Goal: Information Seeking & Learning: Learn about a topic

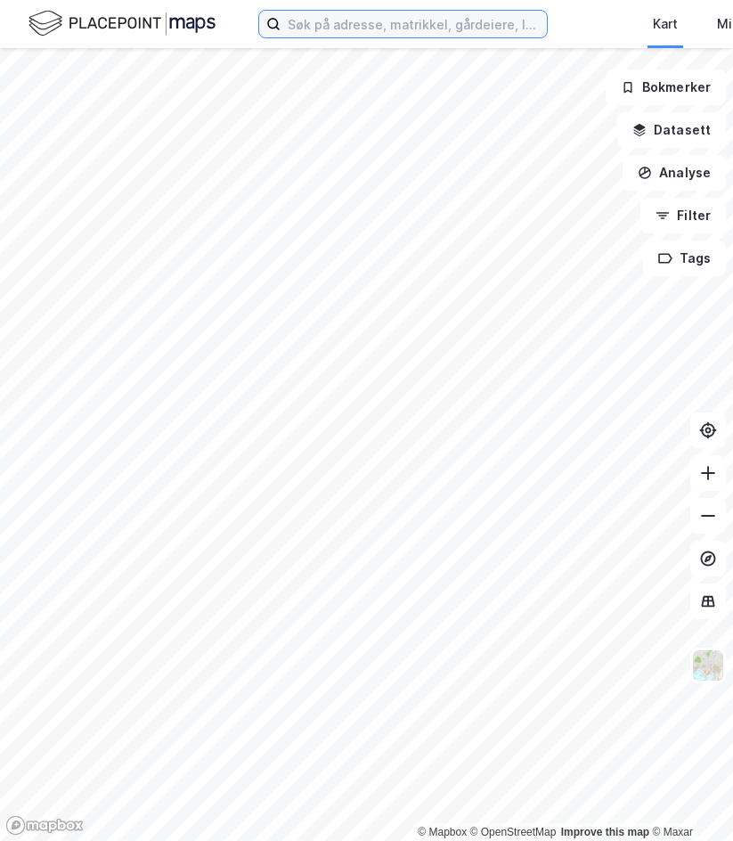
click at [388, 29] on input at bounding box center [414, 24] width 266 height 27
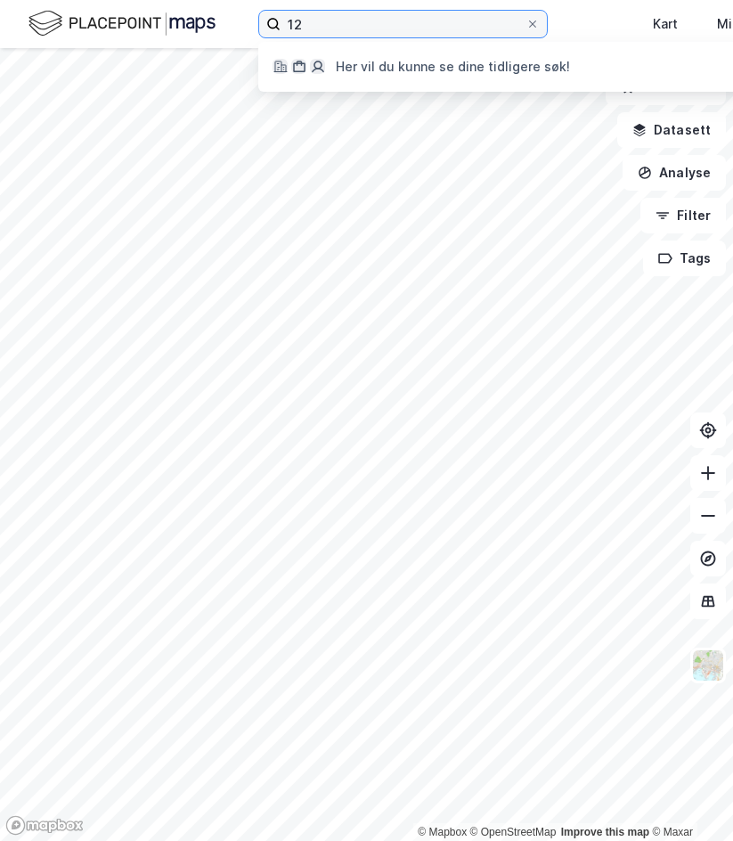
type input "1"
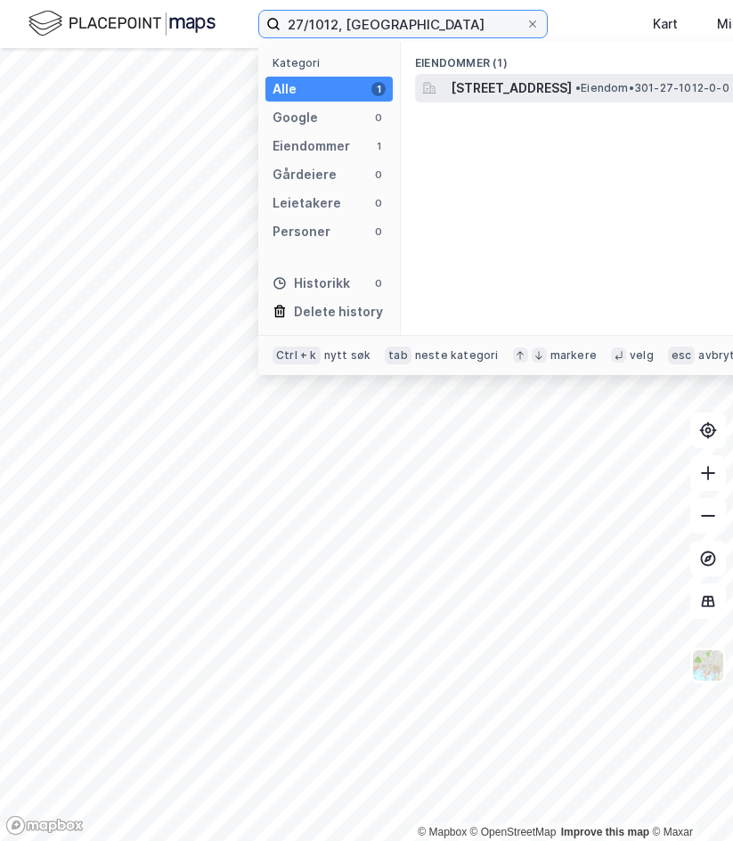
type input "27/1012, [GEOGRAPHIC_DATA]"
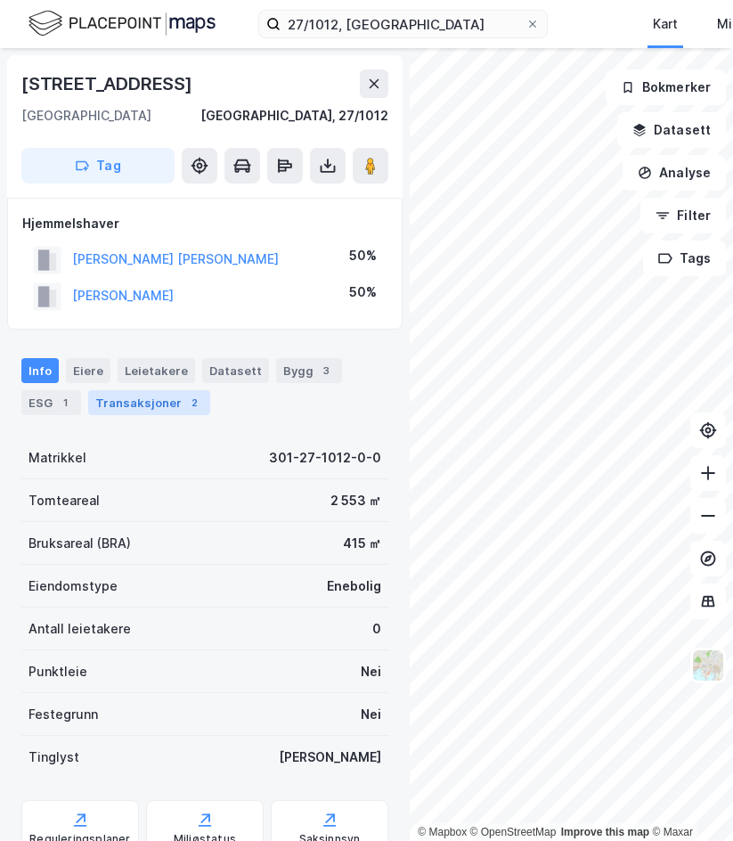
click at [164, 390] on div "Info [PERSON_NAME] Datasett Bygg 3 ESG 1 Transaksjoner 2" at bounding box center [204, 386] width 367 height 57
click at [161, 400] on div "Transaksjoner 2" at bounding box center [149, 402] width 122 height 25
